Goal: Information Seeking & Learning: Check status

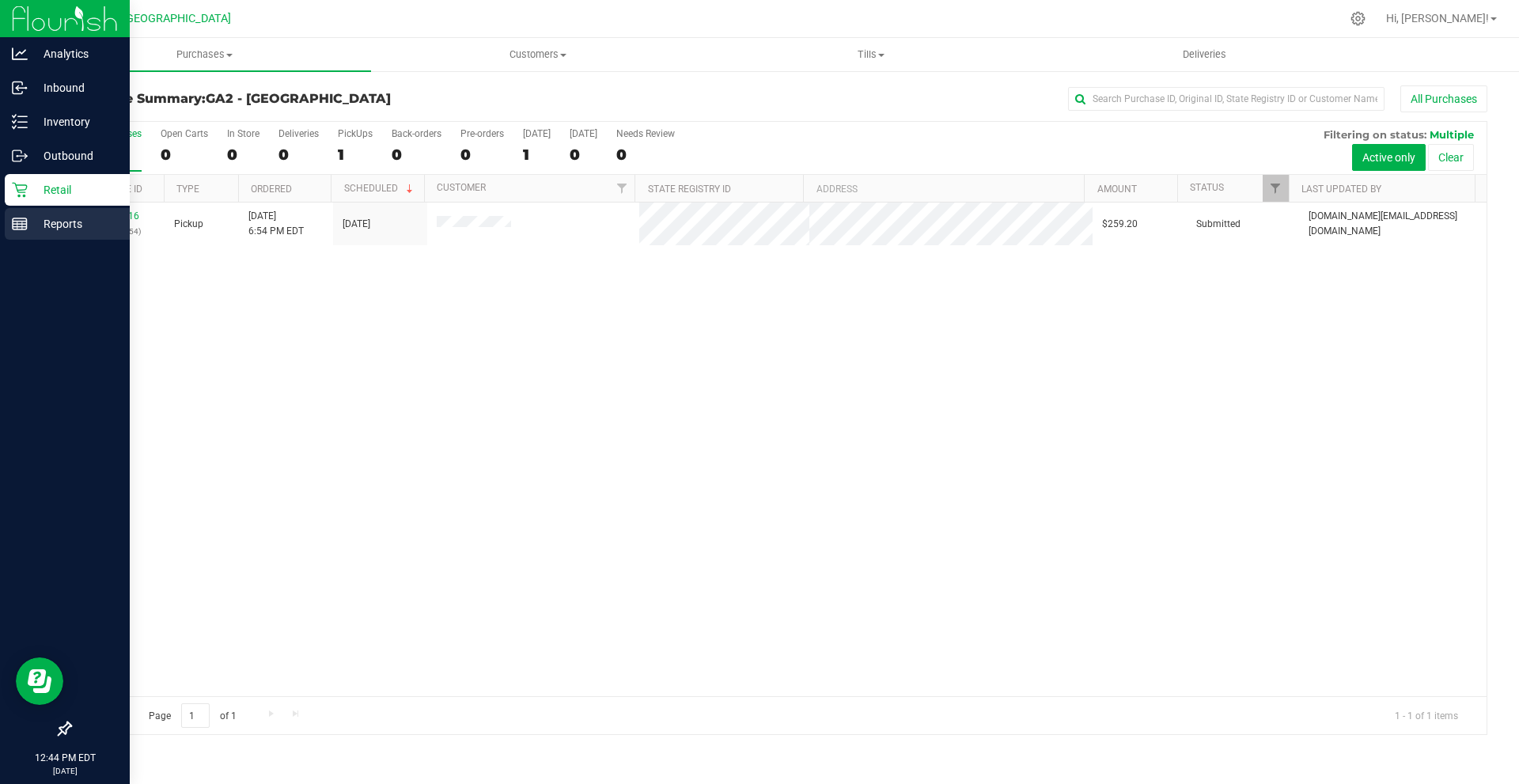
click at [31, 228] on p "Reports" at bounding box center [75, 224] width 94 height 19
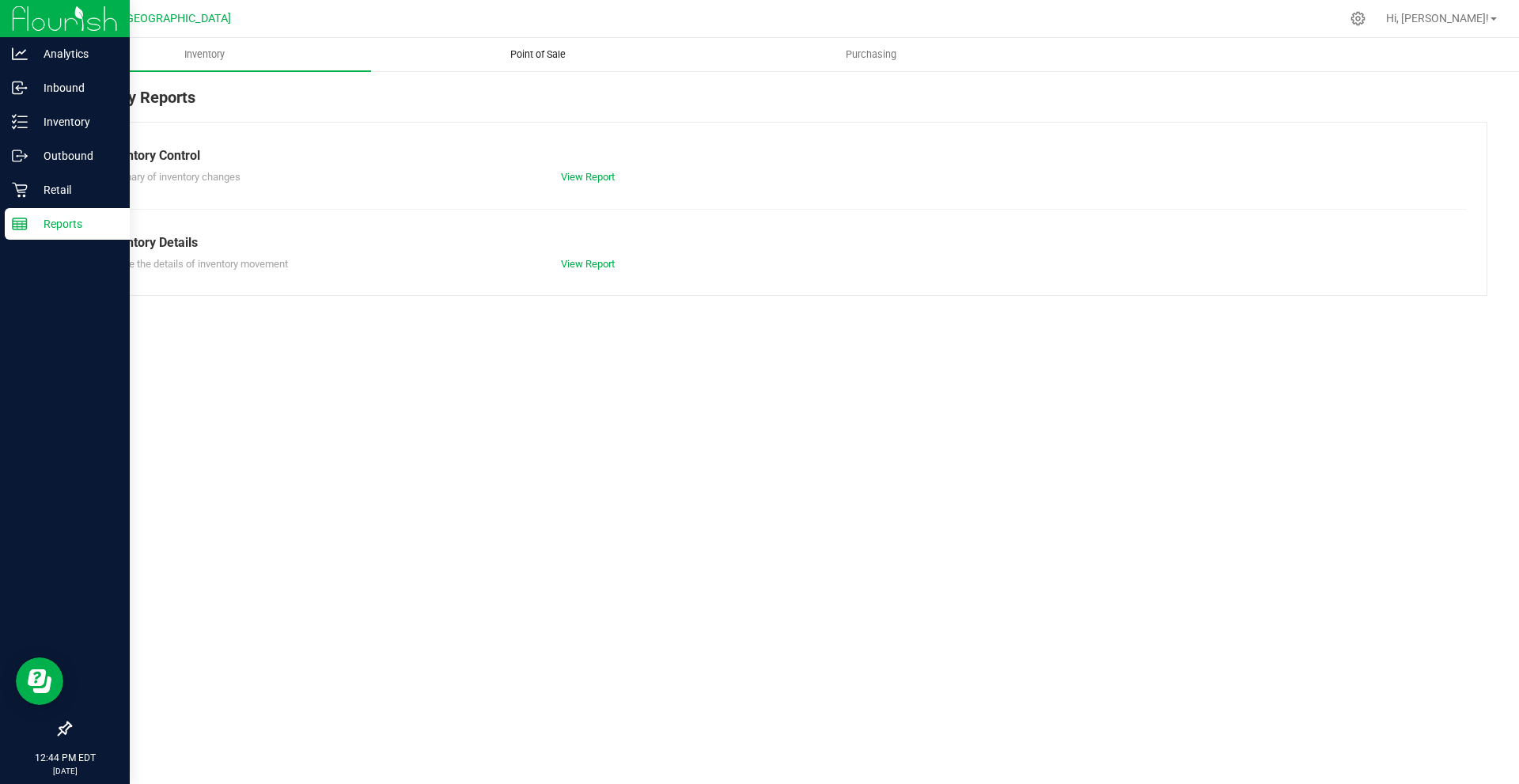
click at [517, 52] on span "Point of Sale" at bounding box center [538, 55] width 98 height 14
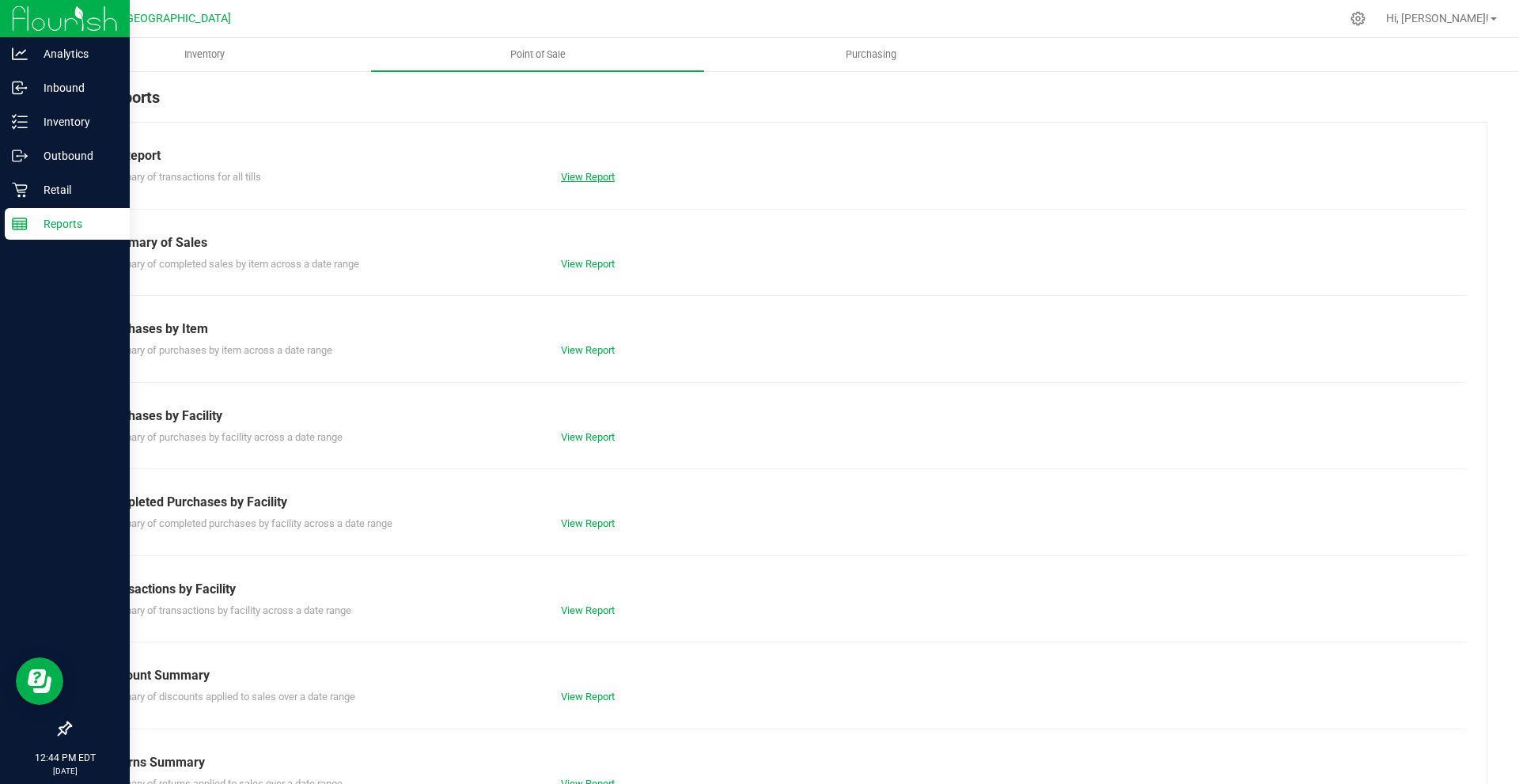
click at [578, 176] on link "View Report" at bounding box center [588, 177] width 54 height 12
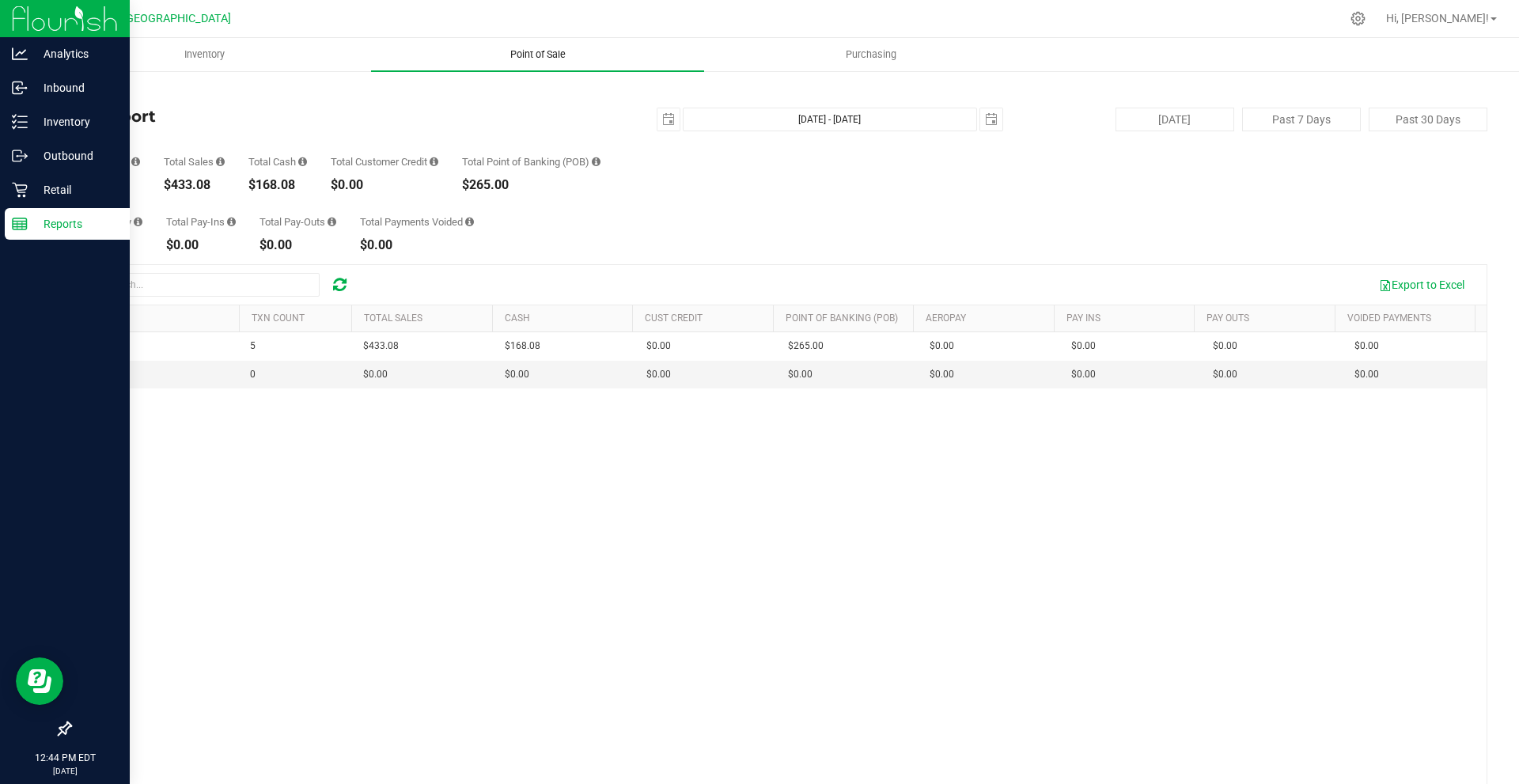
click at [542, 50] on span "Point of Sale" at bounding box center [538, 55] width 98 height 14
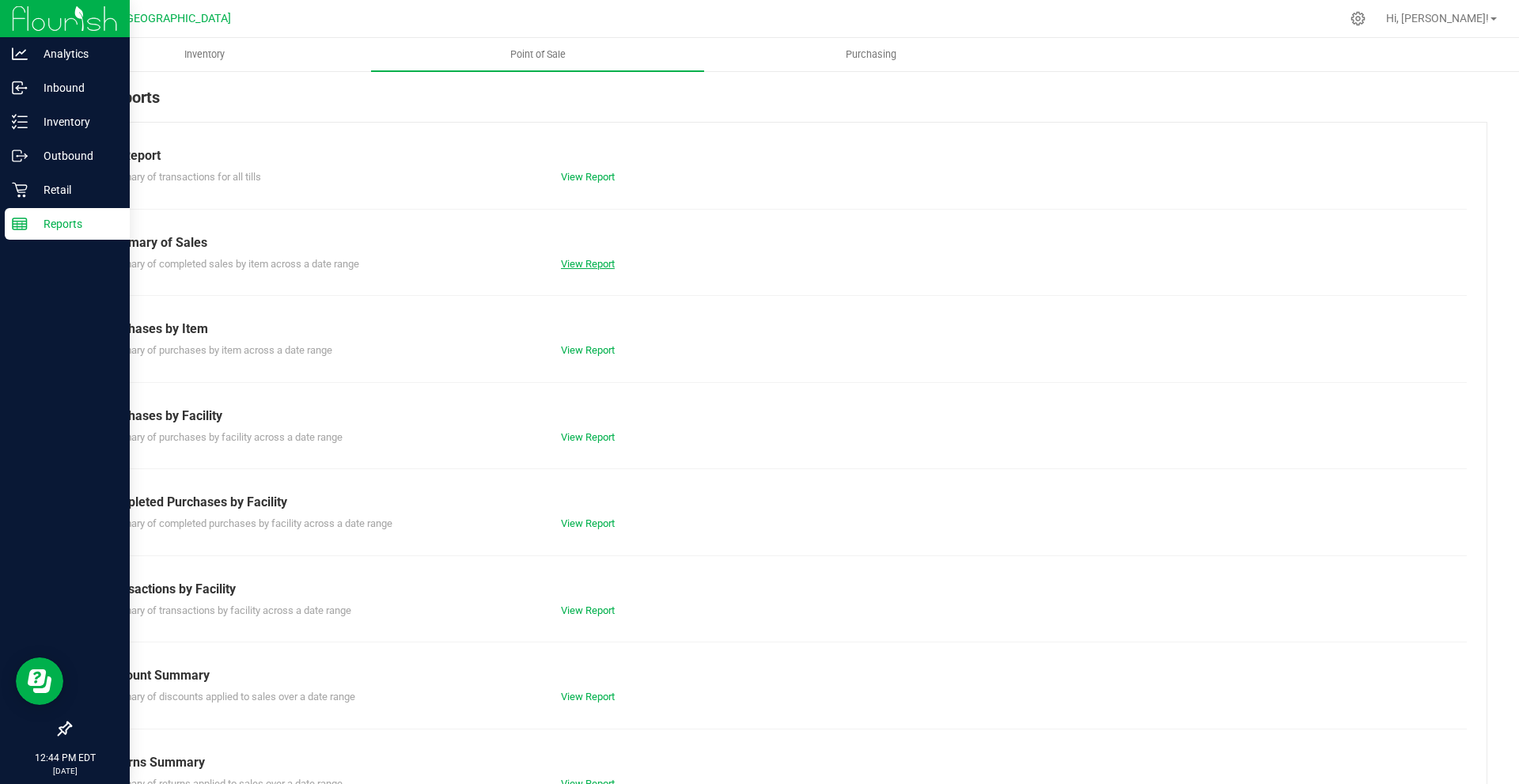
click at [570, 265] on link "View Report" at bounding box center [588, 263] width 54 height 12
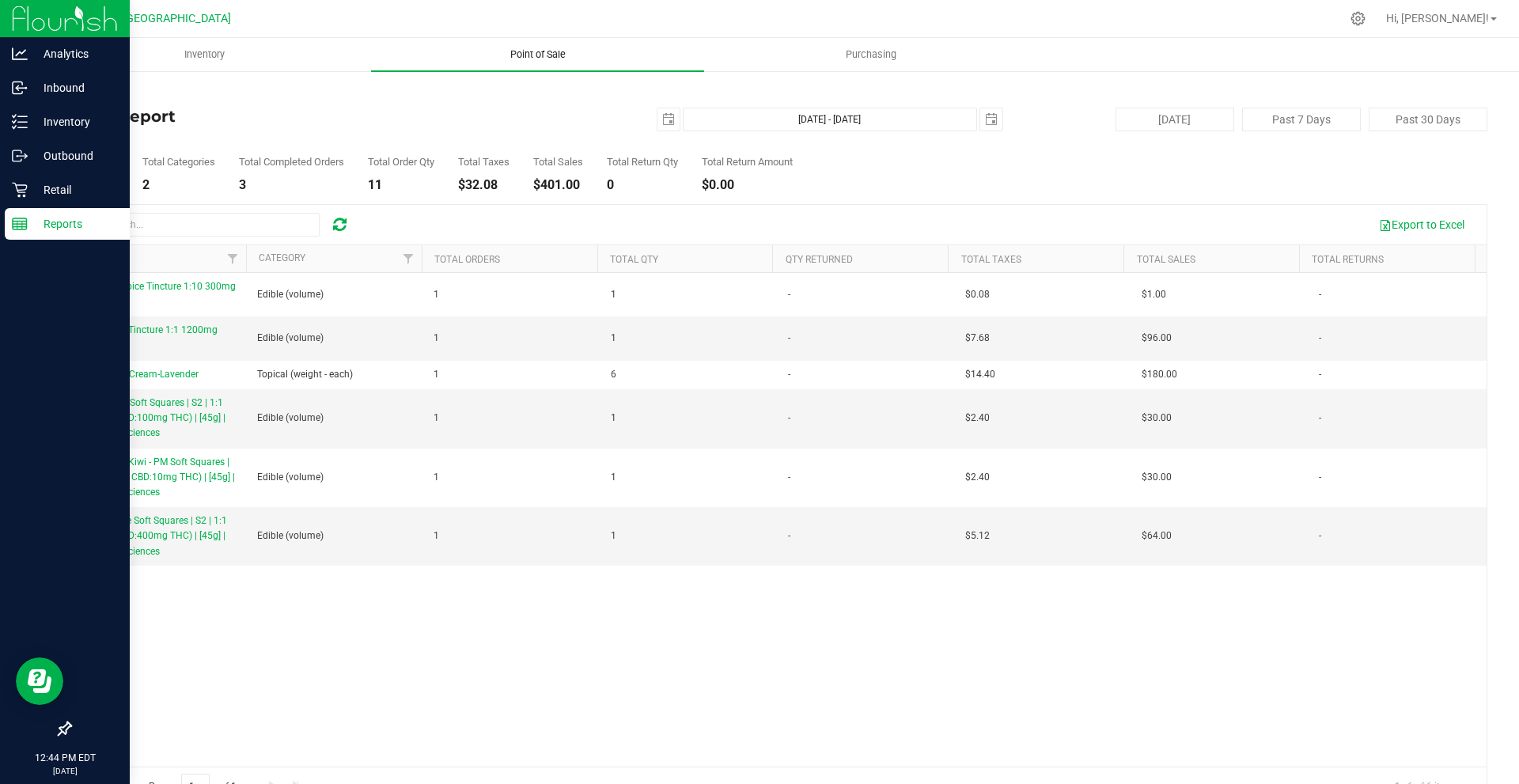
click at [519, 59] on span "Point of Sale" at bounding box center [538, 55] width 98 height 14
